Goal: Task Accomplishment & Management: Manage account settings

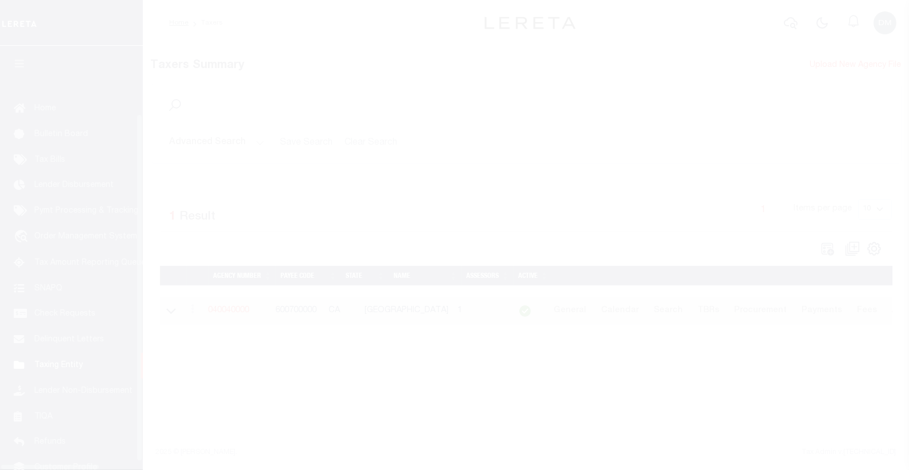
scroll to position [71, 0]
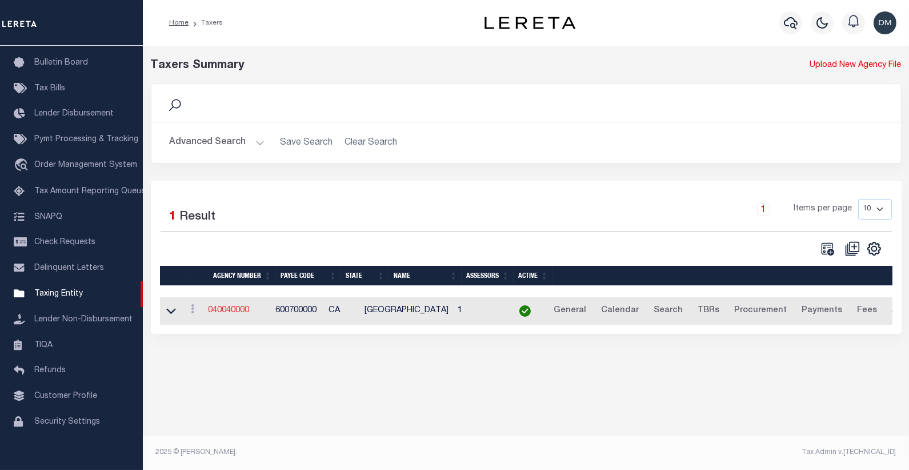
click at [242, 310] on link "040040000" at bounding box center [229, 310] width 41 height 8
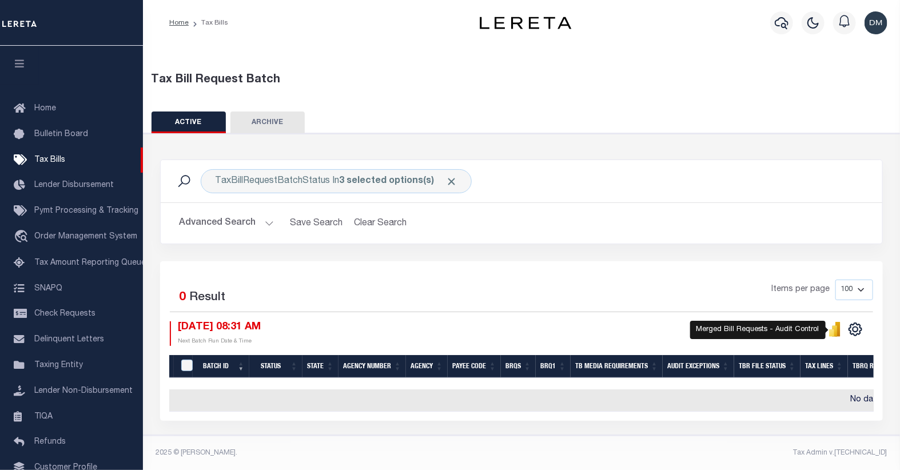
click at [837, 330] on icon "" at bounding box center [837, 329] width 5 height 15
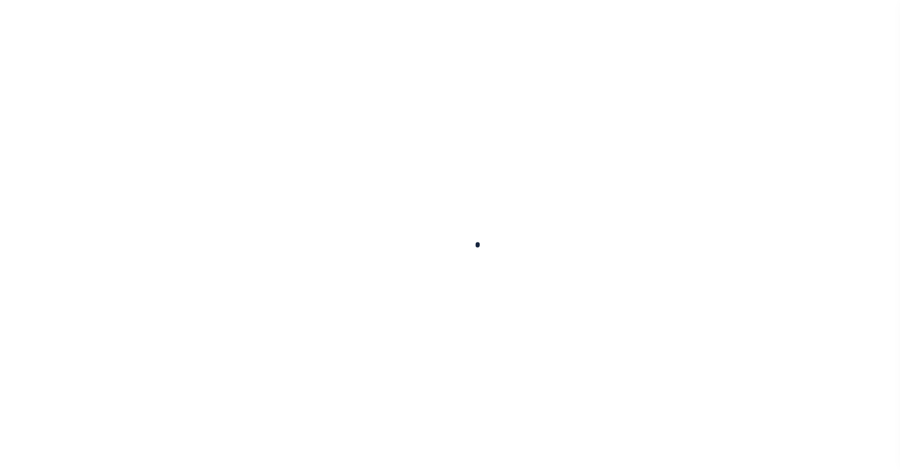
select select
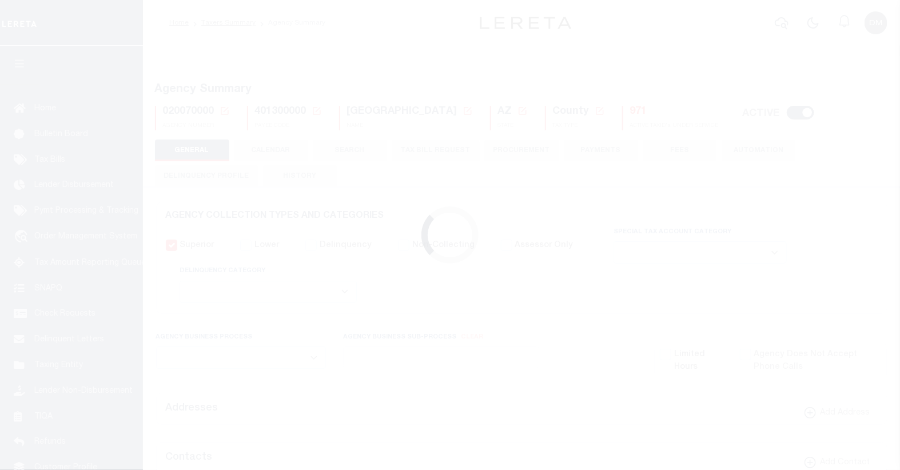
checkbox input "false"
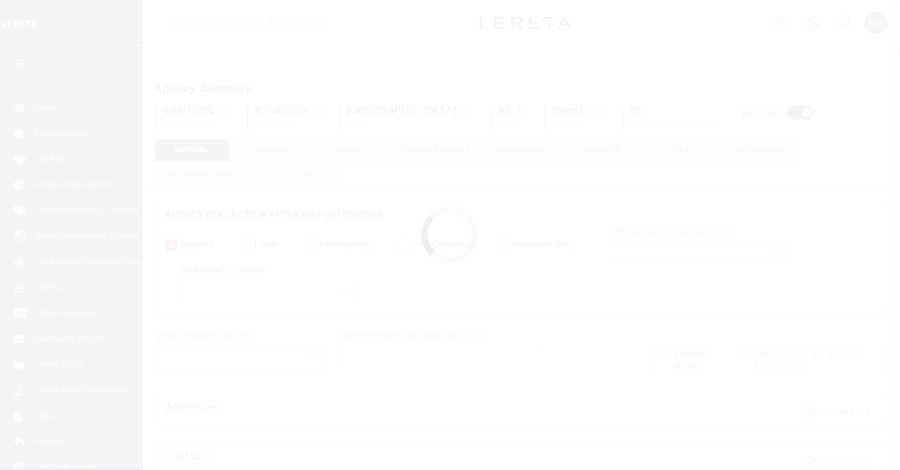
type input "401300000"
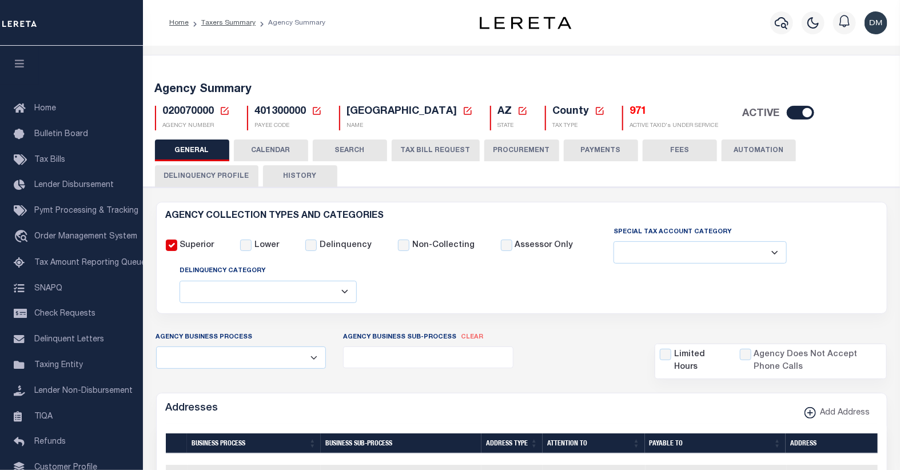
click at [225, 111] on icon at bounding box center [224, 111] width 10 height 10
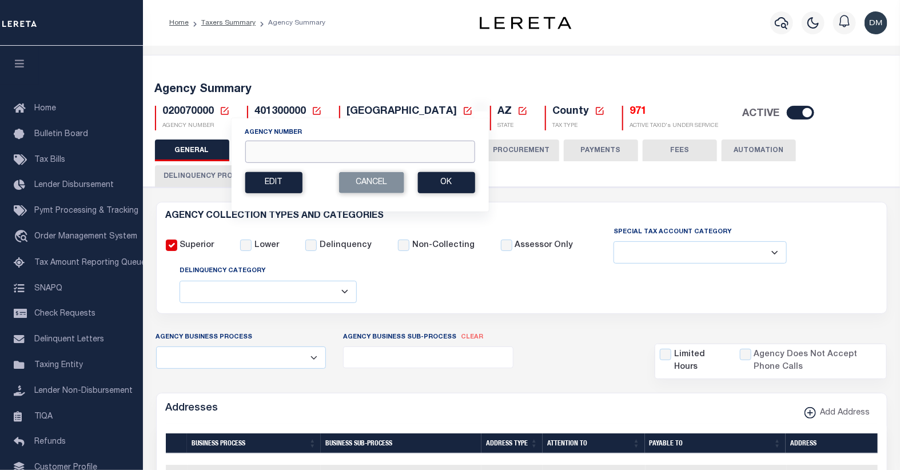
click at [288, 155] on input "Agency Number" at bounding box center [360, 152] width 230 height 22
type input "040168888"
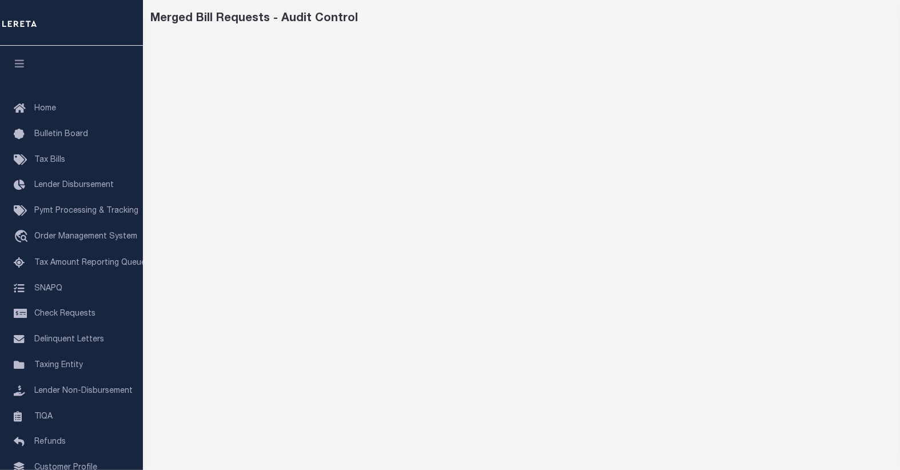
scroll to position [34, 0]
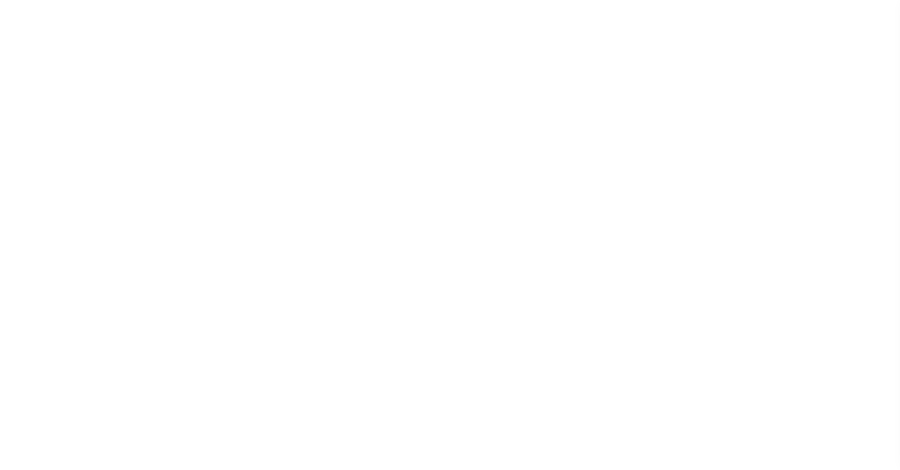
select select
checkbox input "false"
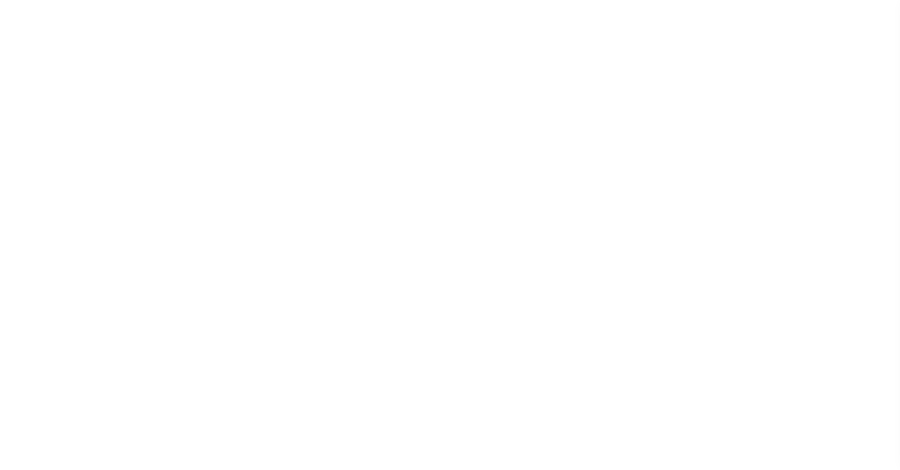
checkbox input "false"
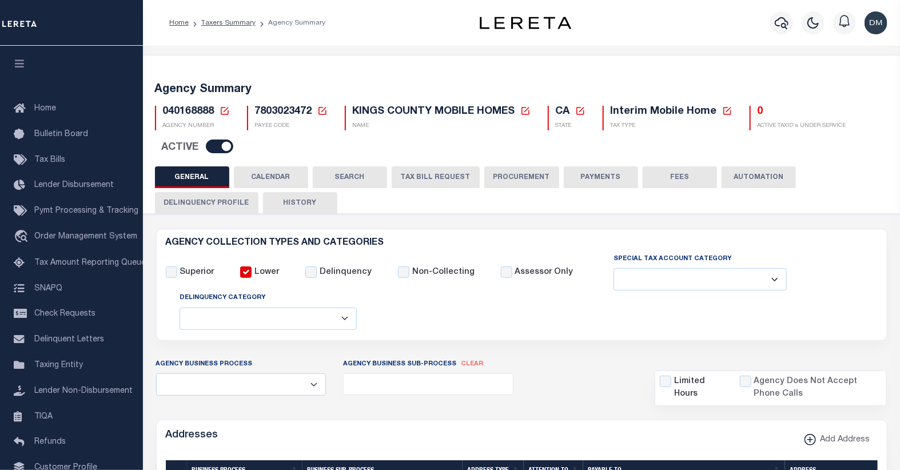
drag, startPoint x: 408, startPoint y: 174, endPoint x: 414, endPoint y: 173, distance: 5.8
click at [413, 173] on button "TAX BILL REQUEST" at bounding box center [436, 177] width 88 height 22
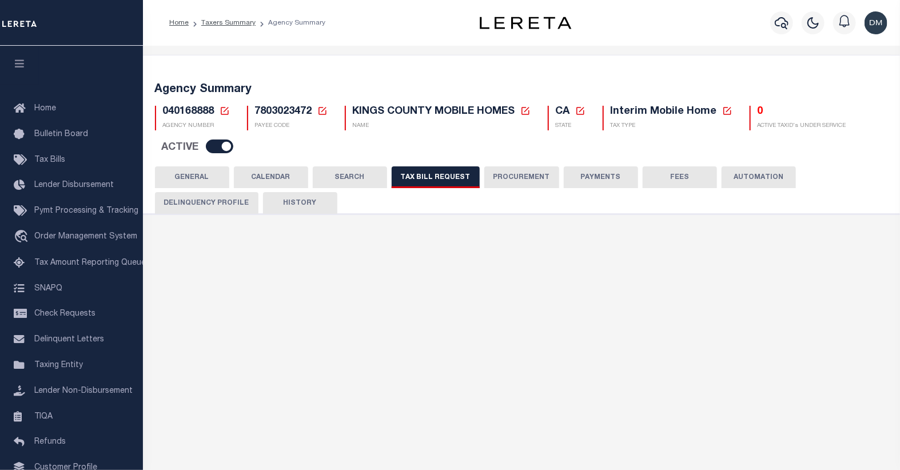
checkbox input "false"
select select "22"
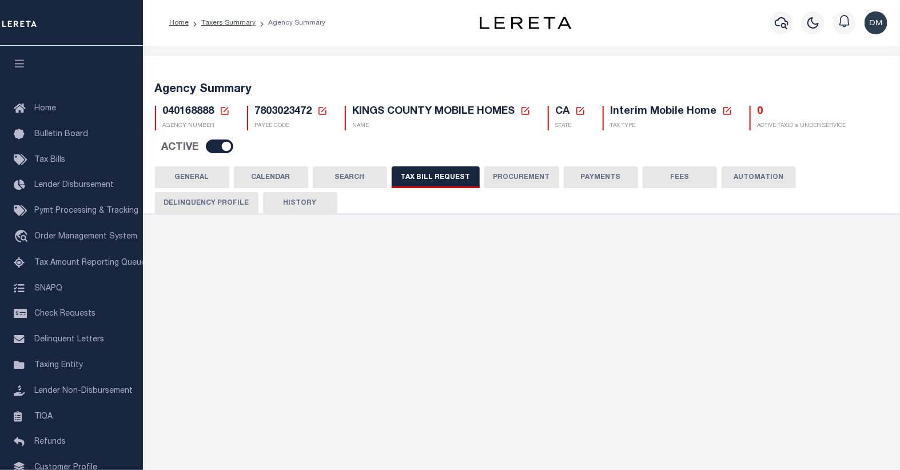
select select "true"
select select "13"
type input "5802"
select select
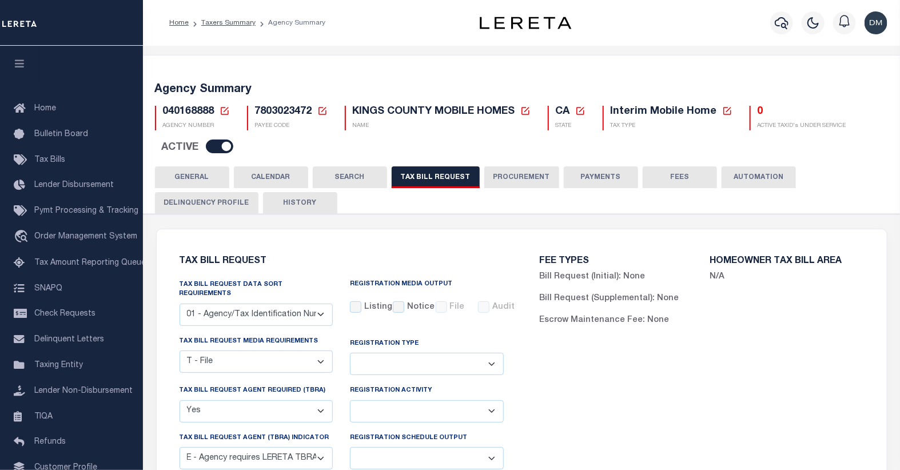
scroll to position [63, 0]
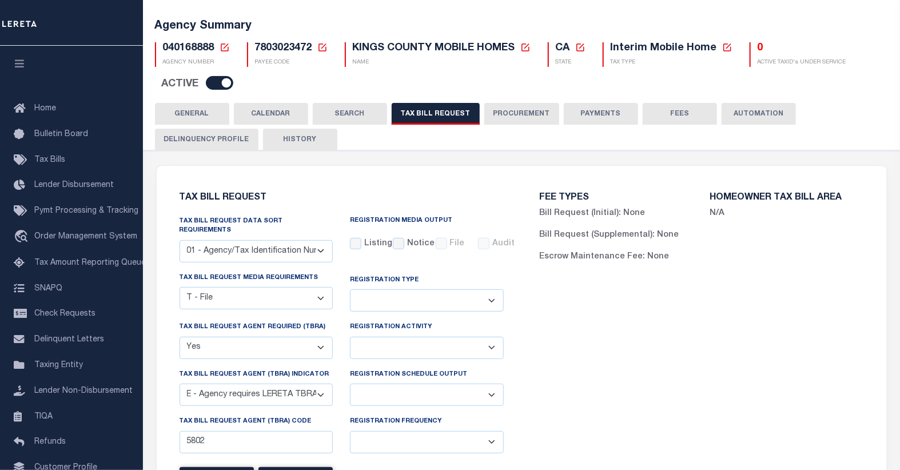
click at [224, 46] on icon at bounding box center [224, 47] width 10 height 10
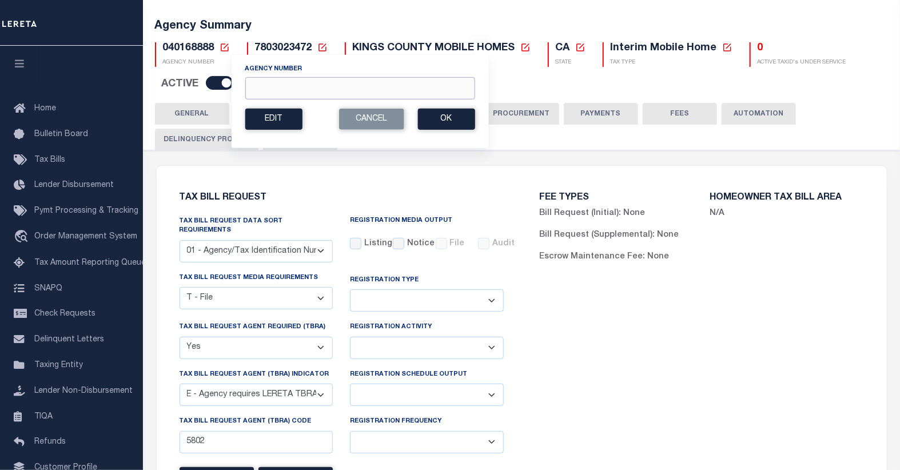
click at [282, 97] on input "Agency Number" at bounding box center [360, 88] width 230 height 22
type input "430290000"
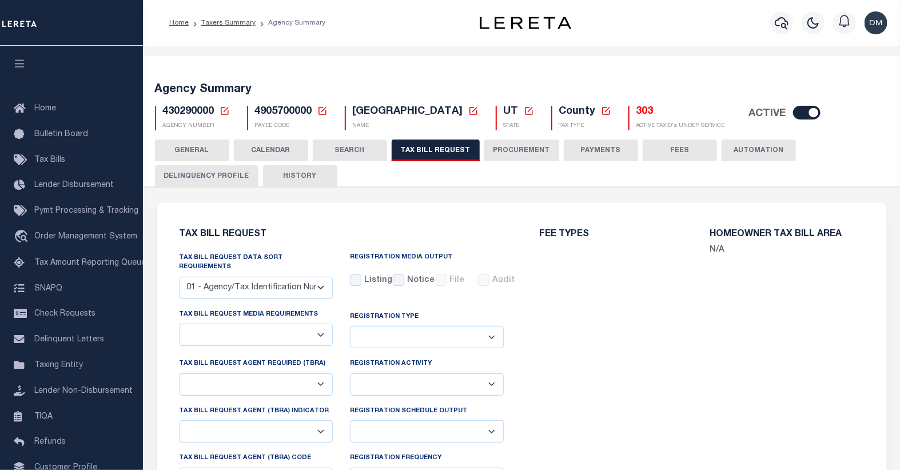
checkbox input "false"
select select "22"
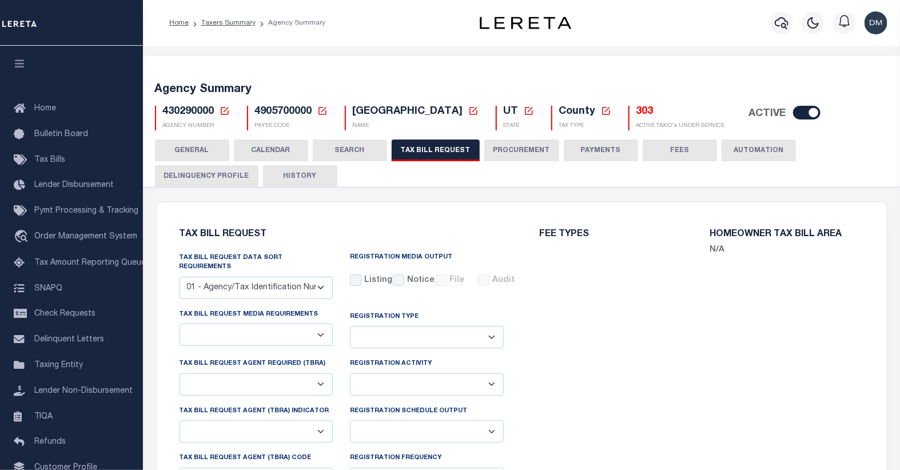
select select "true"
select select "14"
select select
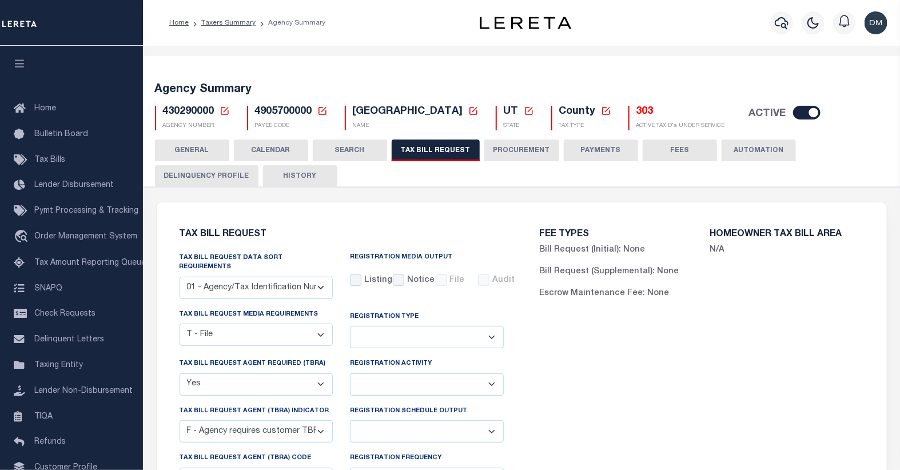
click at [224, 111] on icon at bounding box center [225, 111] width 8 height 8
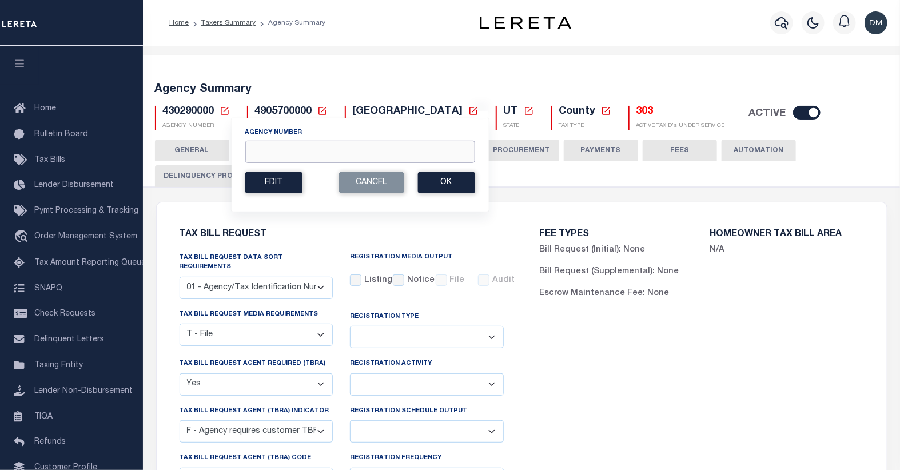
click at [310, 158] on input "Agency Number" at bounding box center [360, 152] width 230 height 22
type input "450410201"
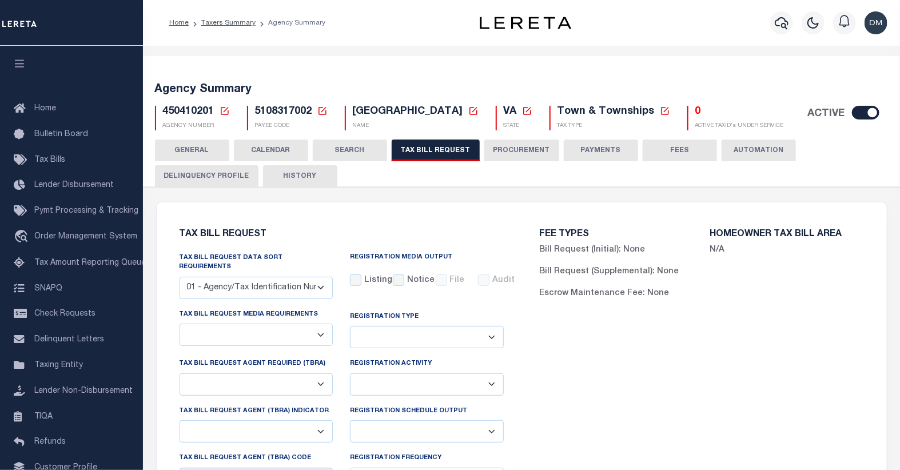
select select "27"
select select "22"
select select "false"
select select "15"
select select "1"
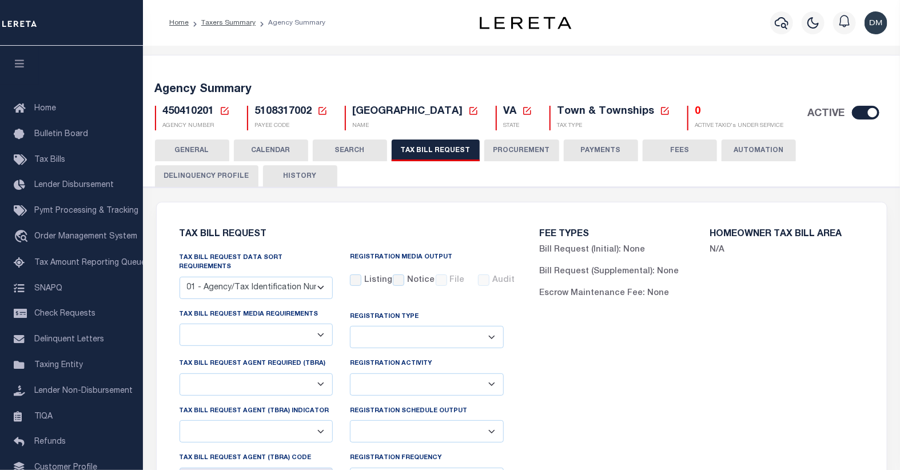
select select
click at [270, 147] on button "CALENDAR" at bounding box center [271, 150] width 74 height 22
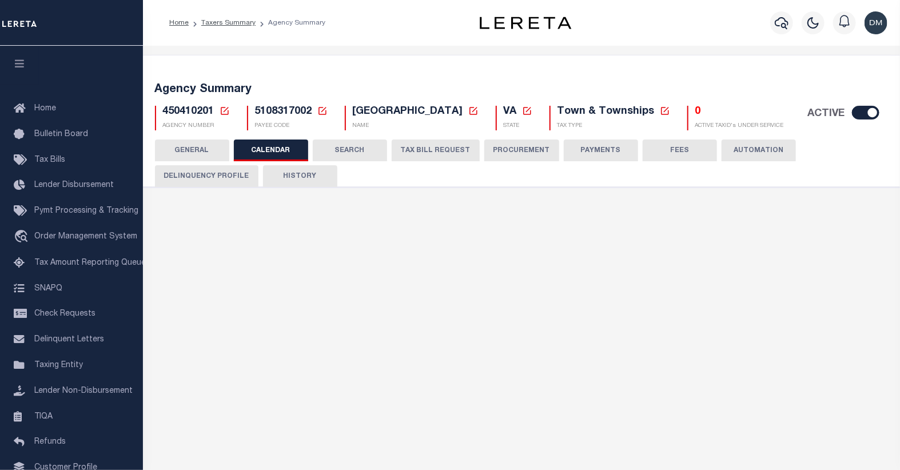
checkbox input "false"
type input "1"
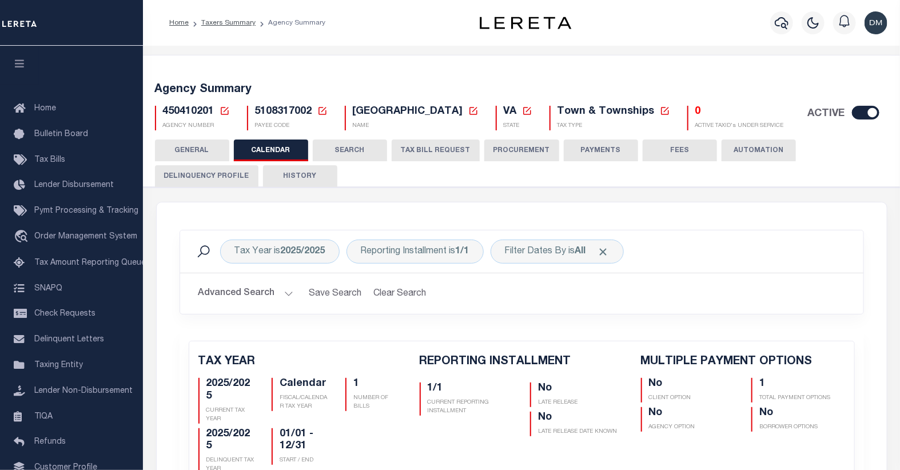
click at [294, 178] on button "HISTORY" at bounding box center [300, 176] width 74 height 22
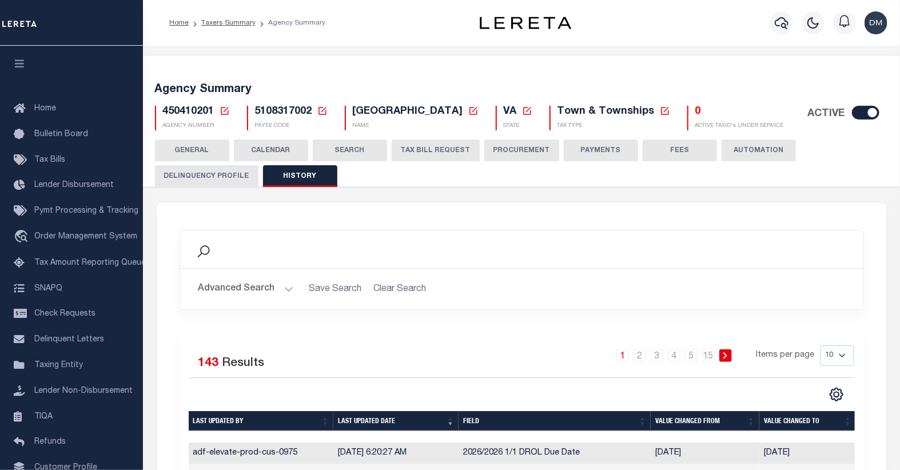
click at [226, 110] on icon at bounding box center [224, 111] width 10 height 10
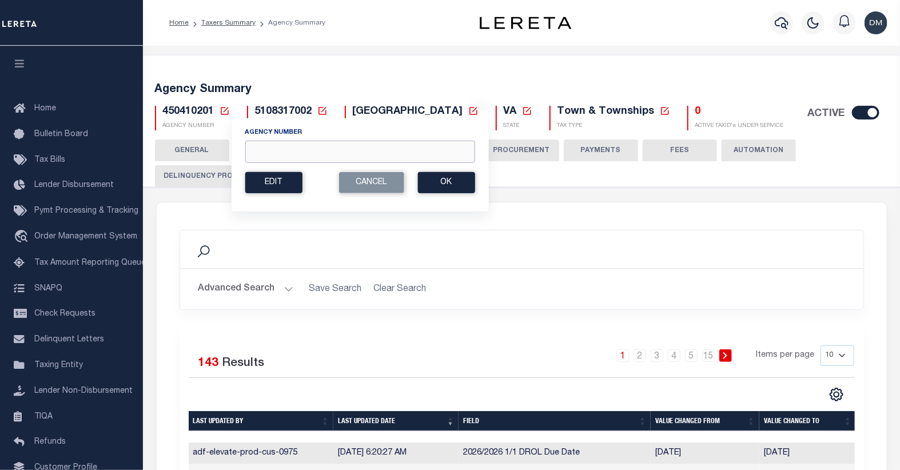
click at [280, 154] on input "Agency Number" at bounding box center [360, 152] width 230 height 22
type input "020070000"
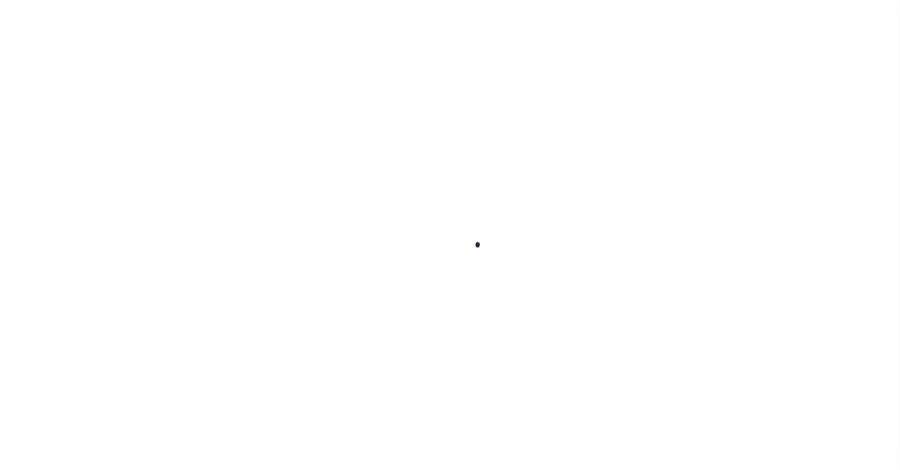
select select
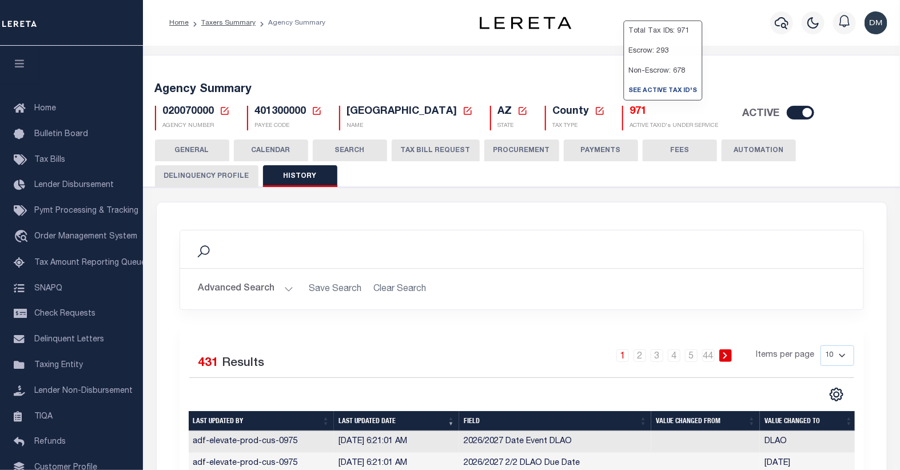
click at [630, 110] on h5 "971" at bounding box center [674, 112] width 89 height 13
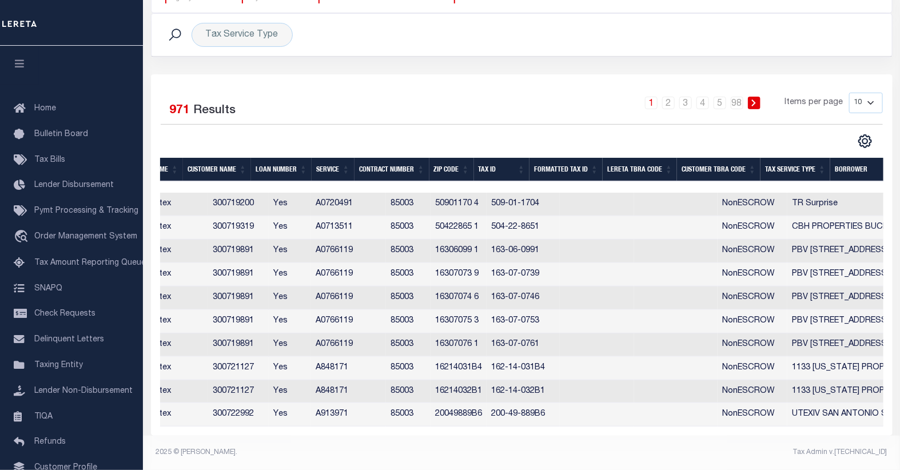
scroll to position [0, 227]
click at [792, 162] on th "Tax Service Type" at bounding box center [794, 169] width 70 height 23
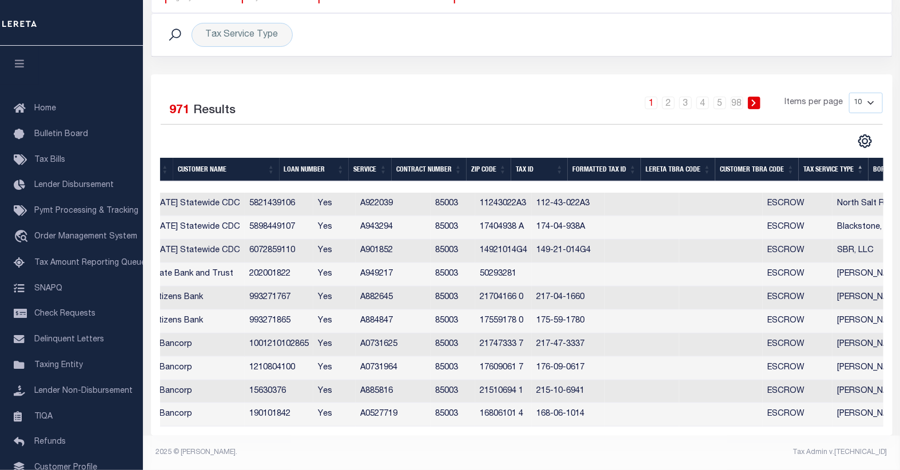
scroll to position [0, 316]
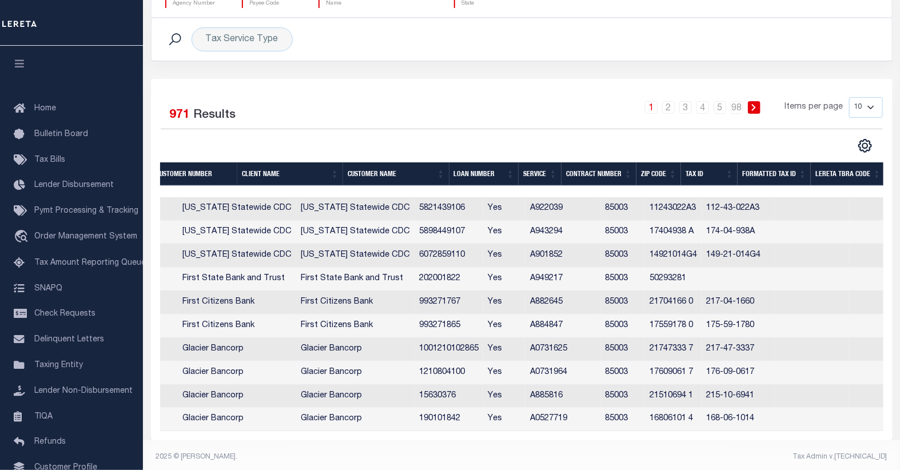
click at [382, 175] on th "Customer Name" at bounding box center [396, 173] width 106 height 23
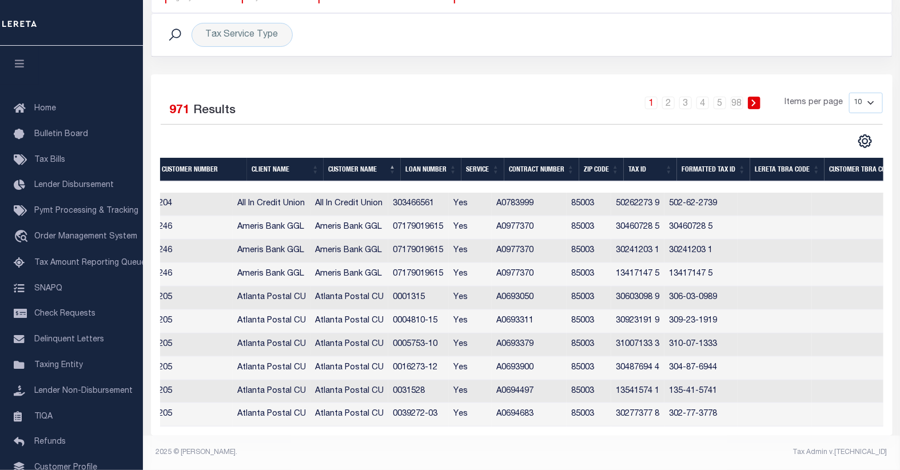
click at [869, 93] on select "10 25 50 100" at bounding box center [866, 103] width 34 height 21
click at [716, 134] on div "CSV Export Selected Print Show Filter Show Search Columns 0: 1: Client Number 2…" at bounding box center [701, 141] width 361 height 15
click at [864, 134] on icon "" at bounding box center [864, 141] width 15 height 15
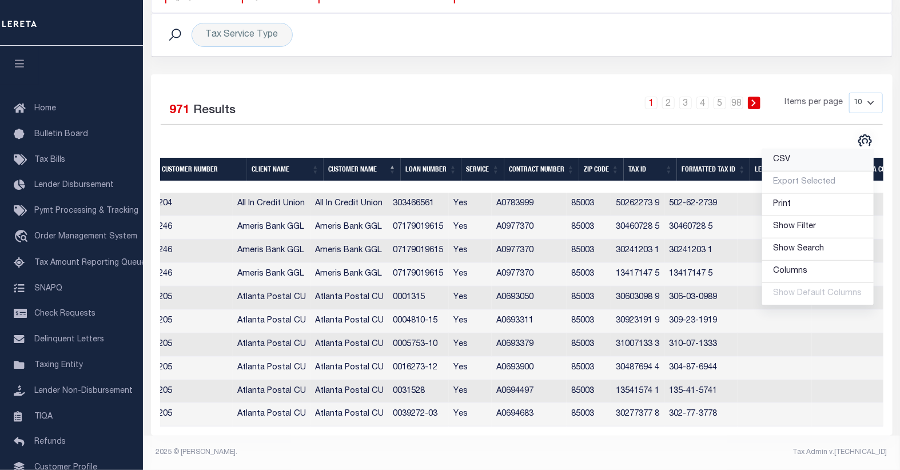
click at [783, 155] on span "CSV" at bounding box center [781, 159] width 17 height 8
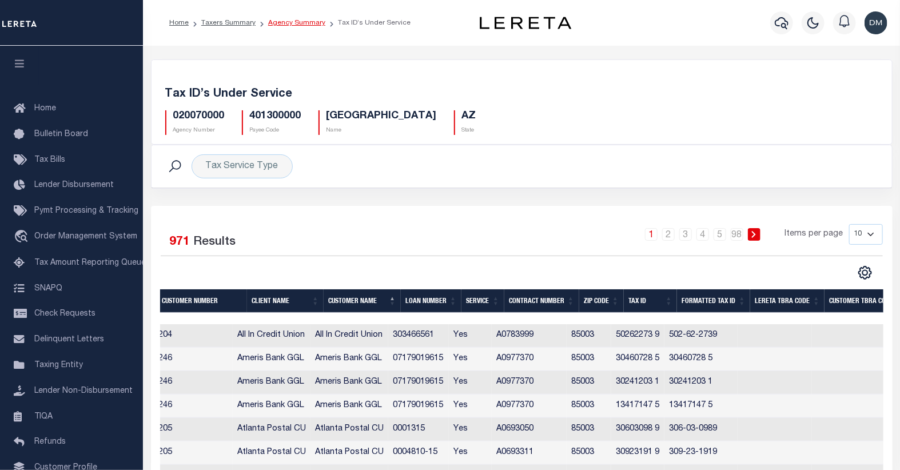
click at [292, 24] on link "Agency Summary" at bounding box center [296, 22] width 57 height 7
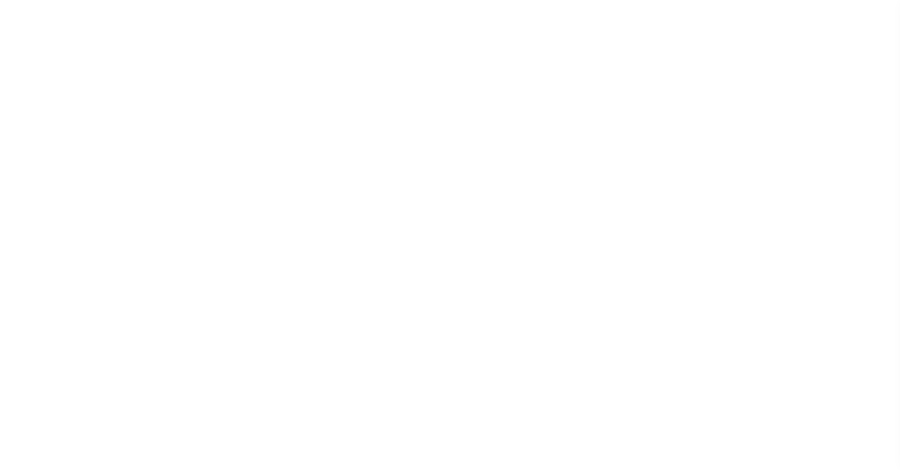
select select
checkbox input "false"
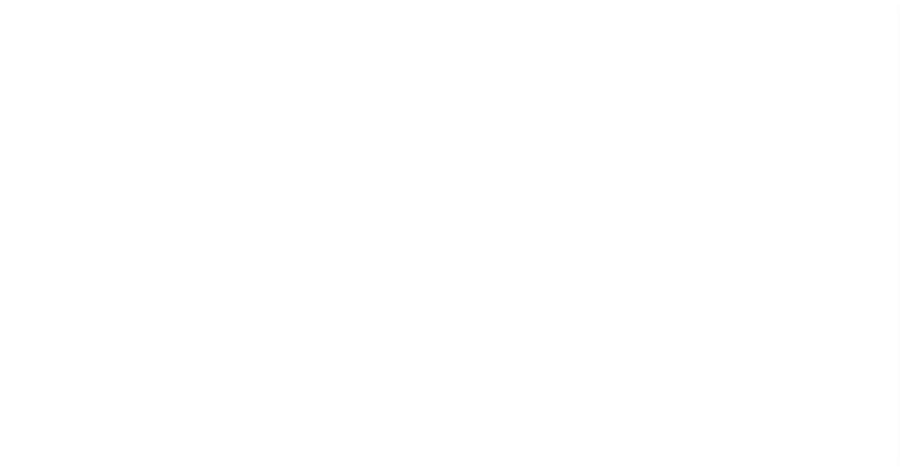
checkbox input "false"
type input "401300000"
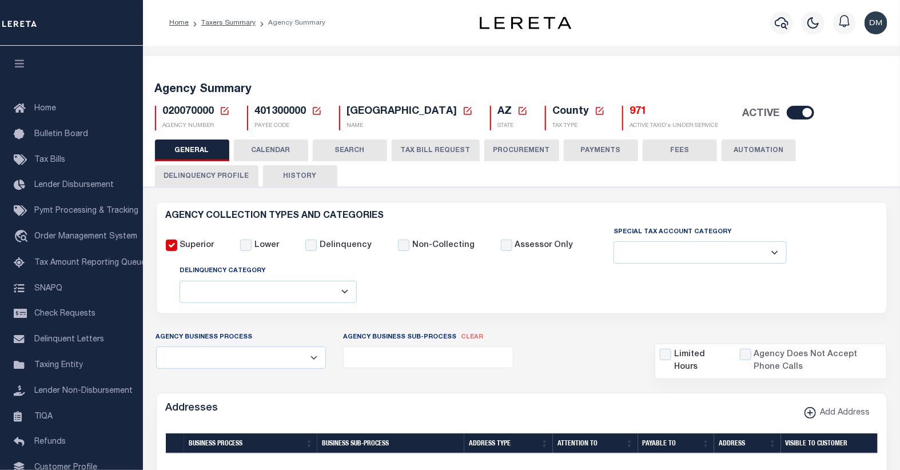
click at [225, 113] on icon at bounding box center [224, 111] width 10 height 10
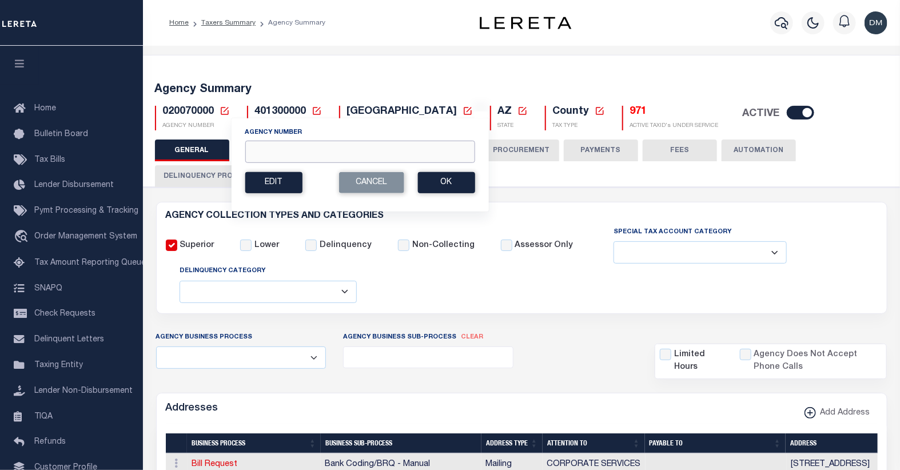
click at [276, 151] on input "Agency Number" at bounding box center [360, 152] width 230 height 22
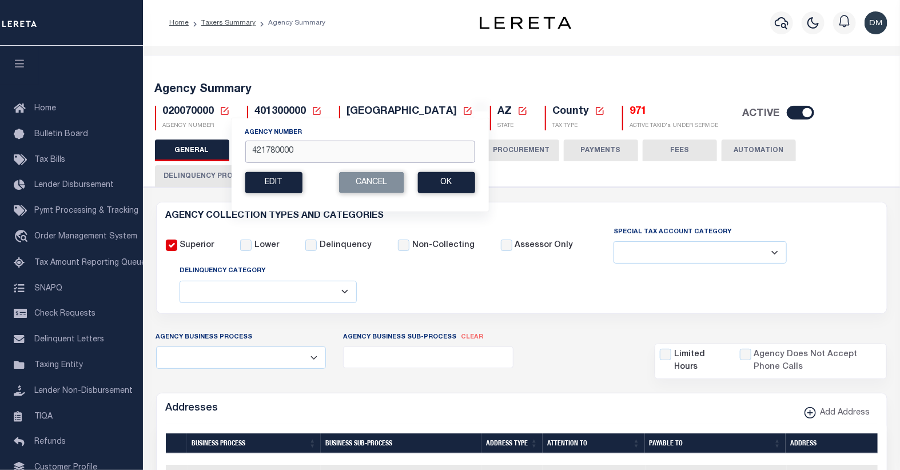
type input "421780000"
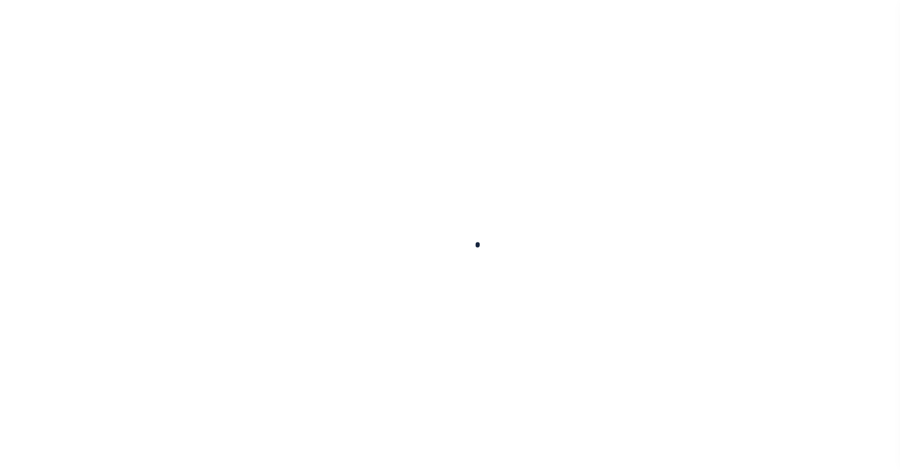
select select
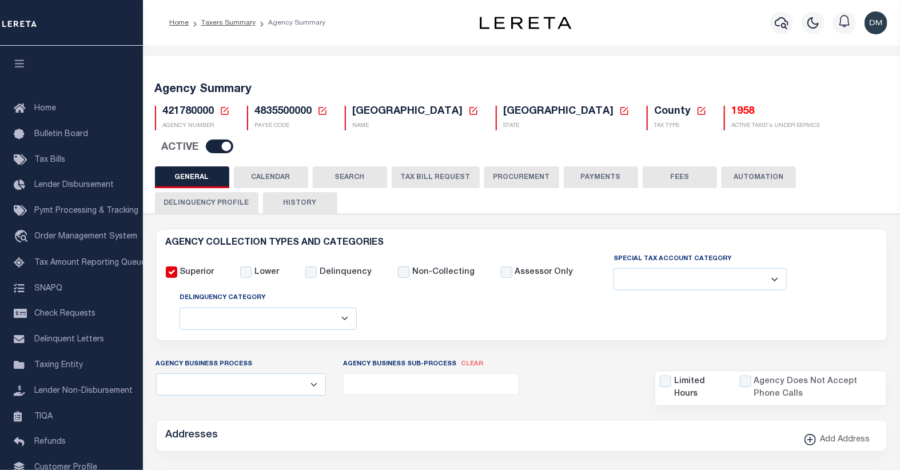
checkbox input "false"
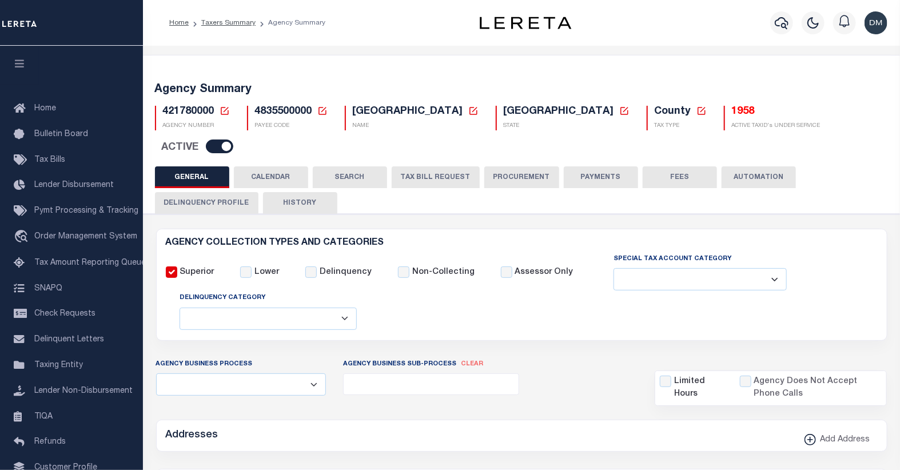
type input "4835500000"
